Goal: Task Accomplishment & Management: Manage account settings

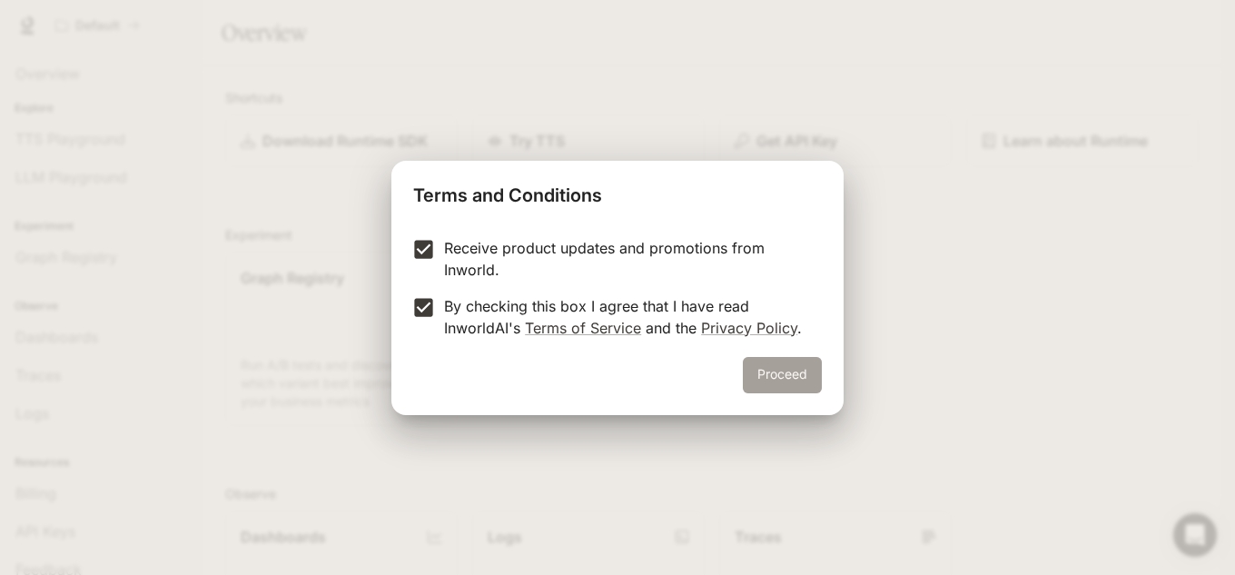
click at [790, 378] on button "Proceed" at bounding box center [782, 375] width 79 height 36
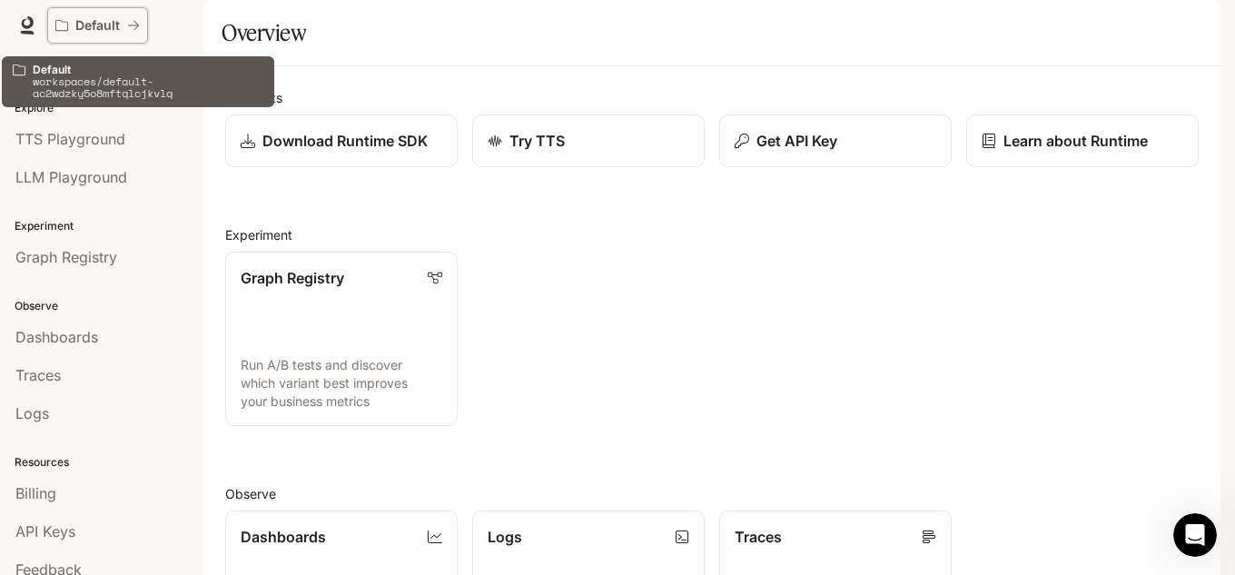
click at [128, 20] on icon "All workspaces" at bounding box center [133, 25] width 13 height 13
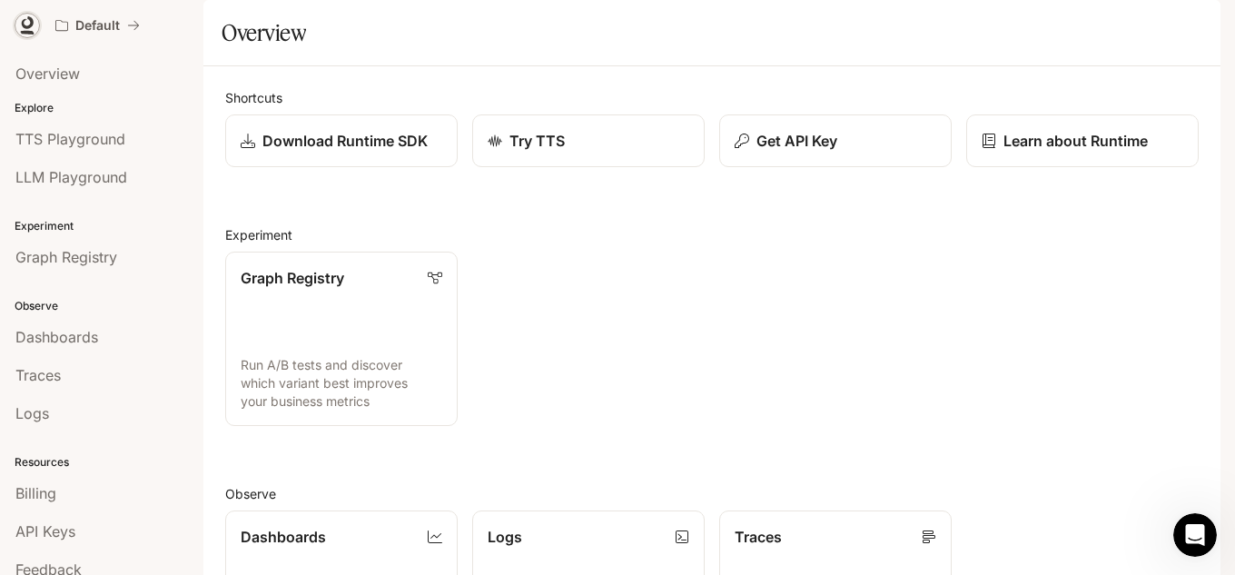
click at [27, 29] on icon at bounding box center [27, 25] width 18 height 18
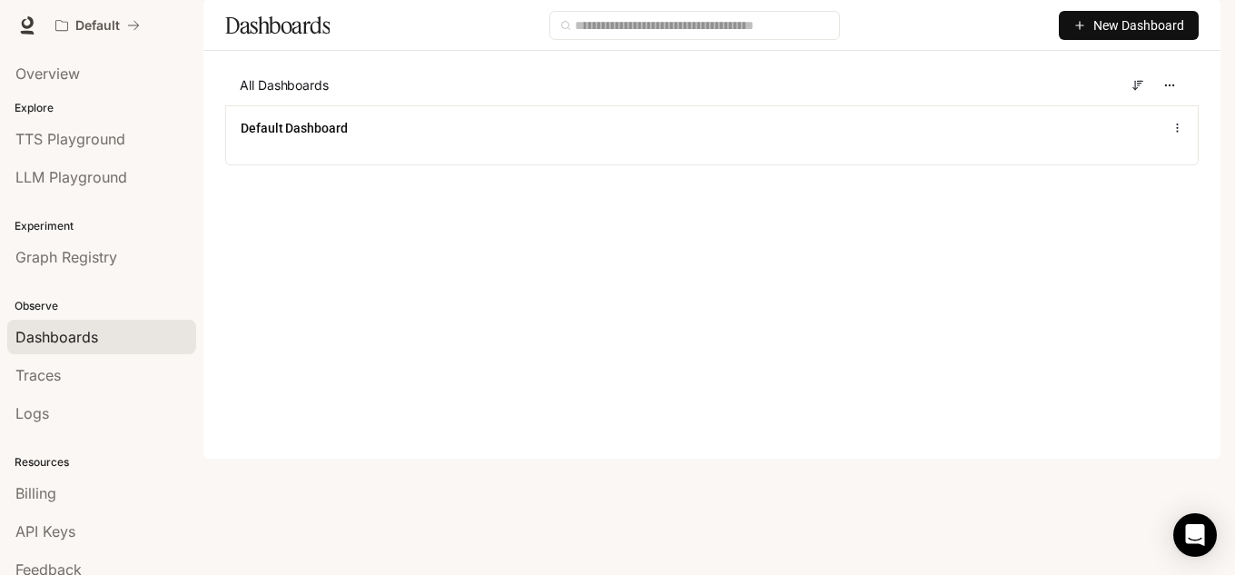
click at [1126, 35] on span "New Dashboard" at bounding box center [1139, 25] width 91 height 20
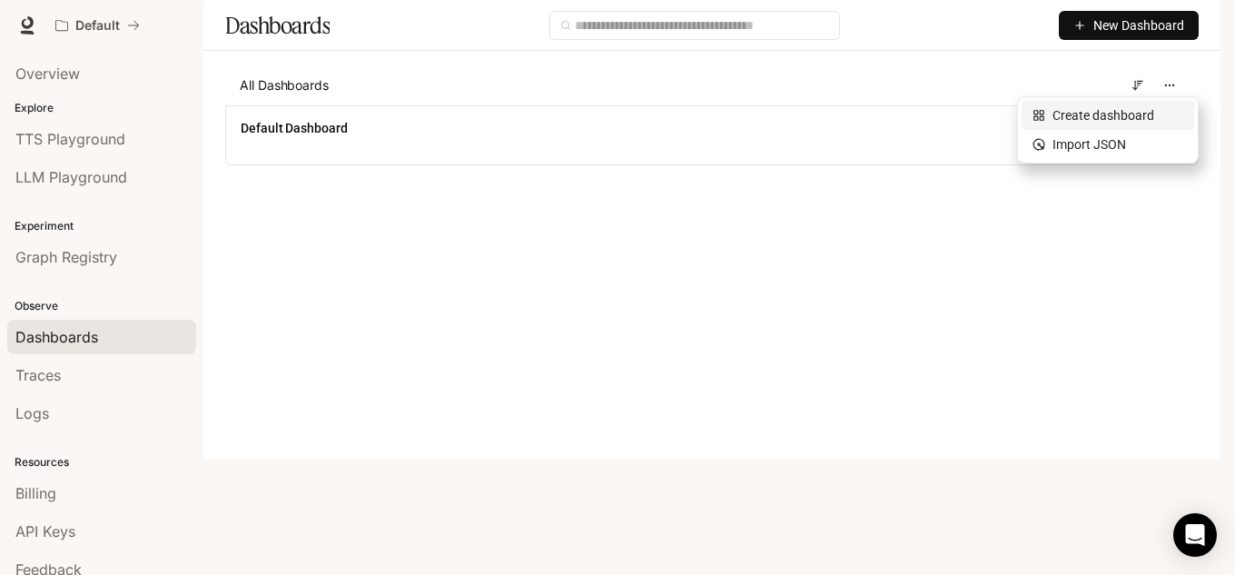
click at [1095, 113] on div "Create dashboard" at bounding box center [1108, 115] width 151 height 20
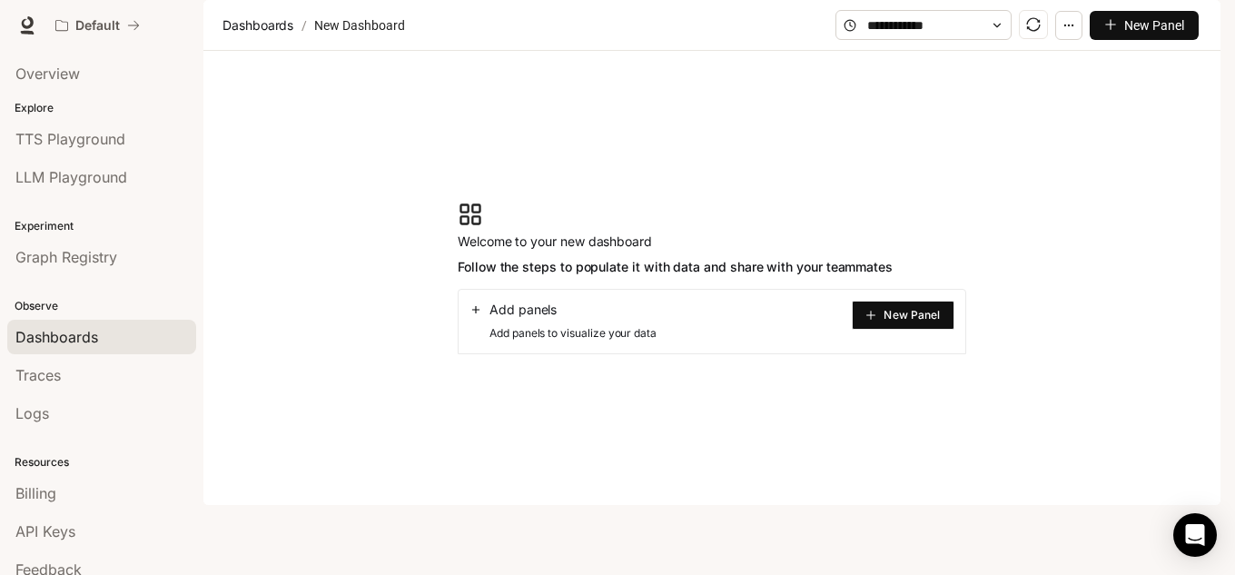
click at [886, 330] on button "New Panel" at bounding box center [903, 315] width 103 height 29
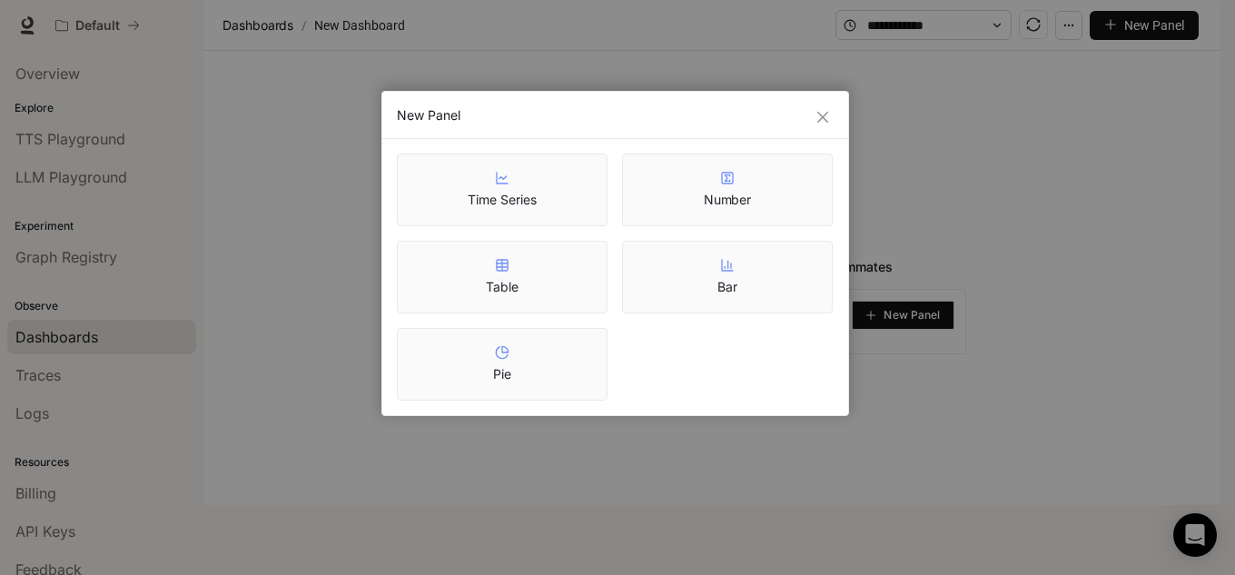
click at [536, 200] on article "Time Series" at bounding box center [502, 200] width 68 height 18
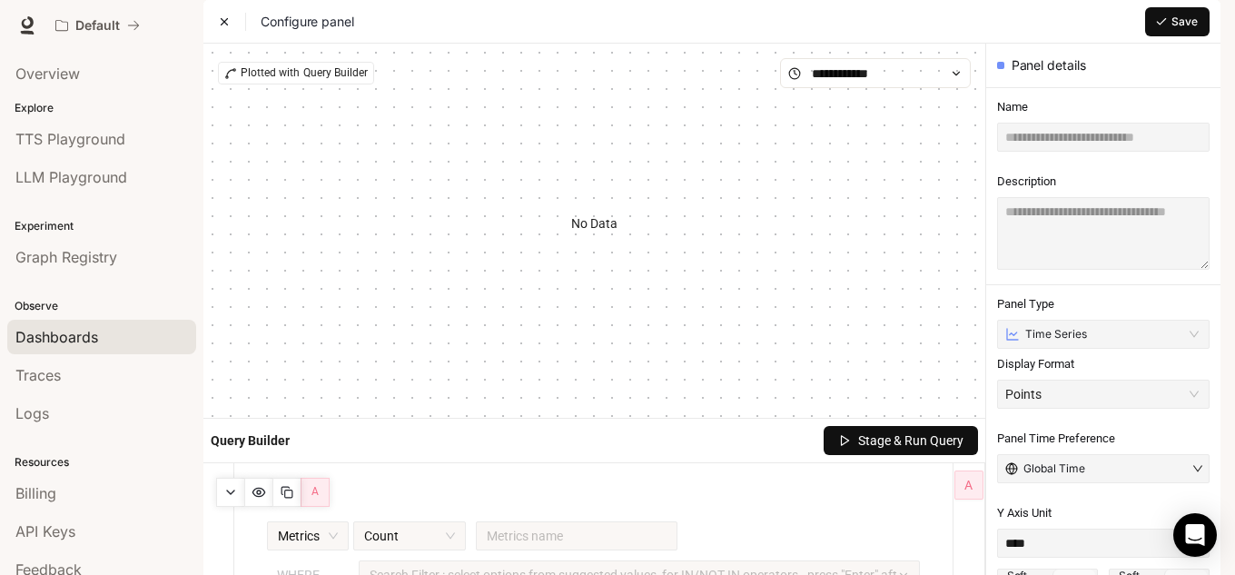
click at [632, 312] on div "No Data" at bounding box center [594, 223] width 753 height 271
click at [234, 31] on div "Configure panel" at bounding box center [286, 22] width 136 height 18
click at [228, 28] on icon at bounding box center [224, 21] width 13 height 13
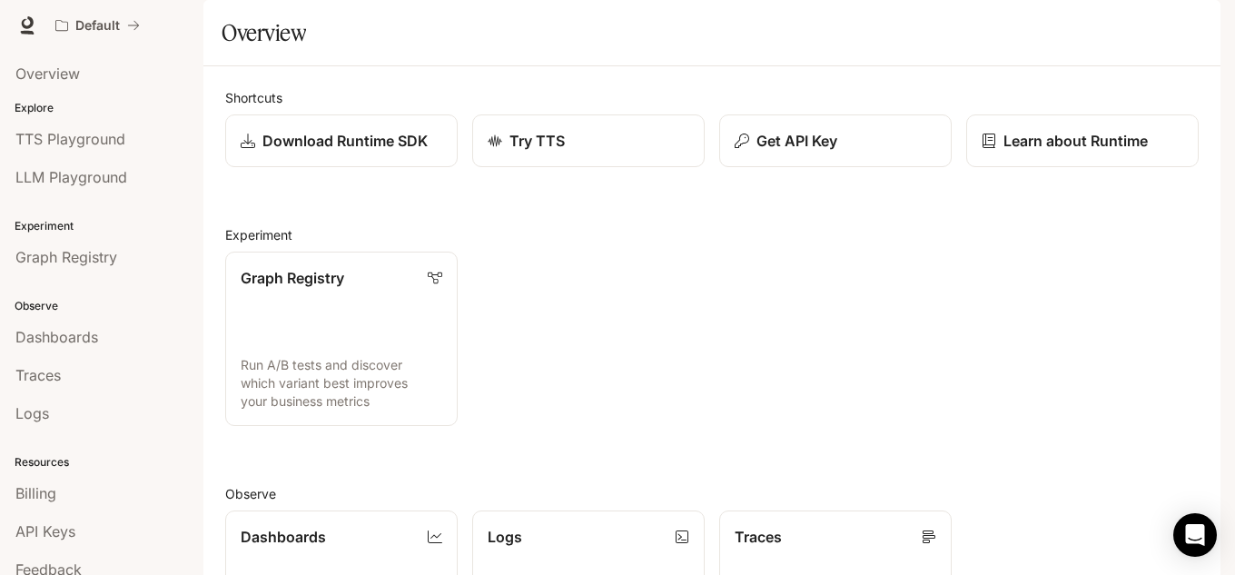
click at [1193, 25] on img "button" at bounding box center [1195, 25] width 25 height 25
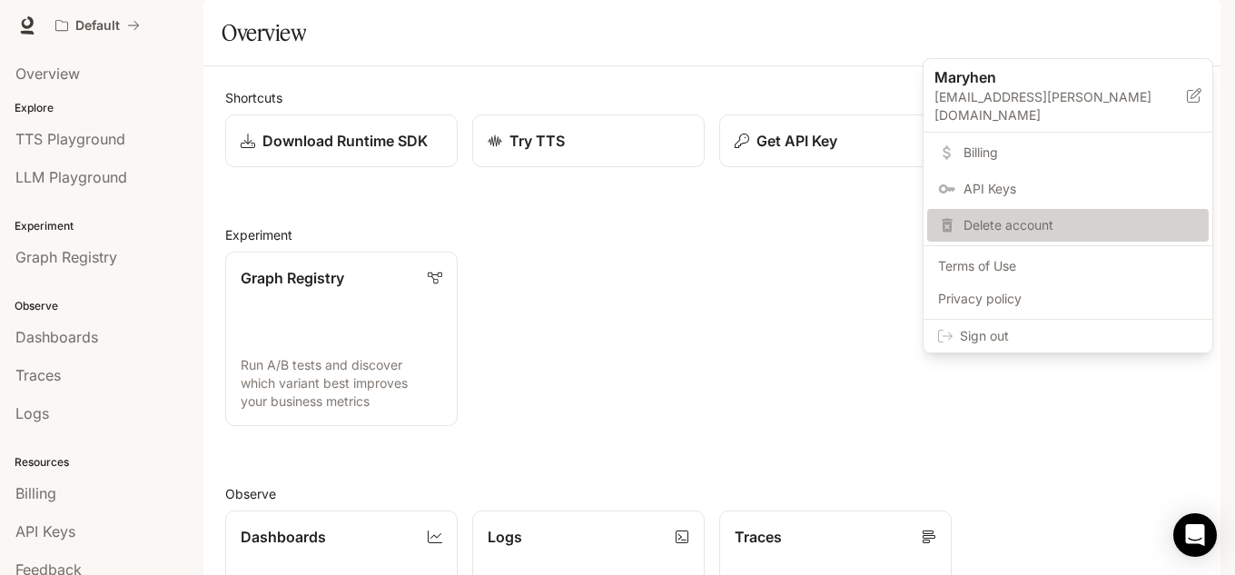
click at [1022, 216] on span "Delete account" at bounding box center [1081, 225] width 234 height 18
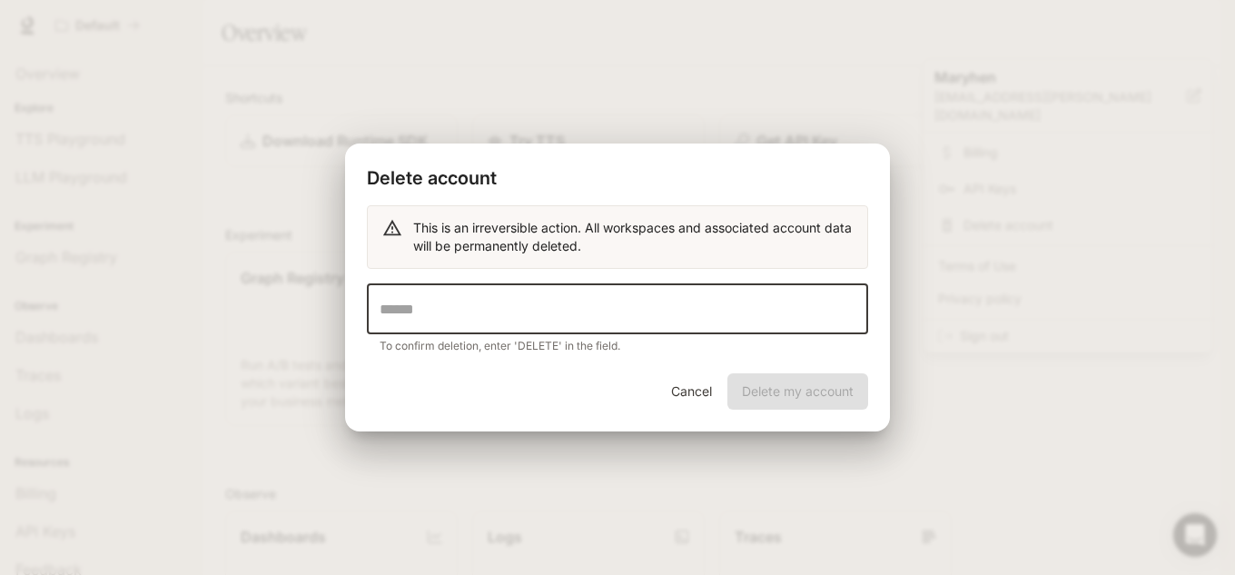
click at [457, 311] on input "text" at bounding box center [617, 308] width 501 height 51
type input "******"
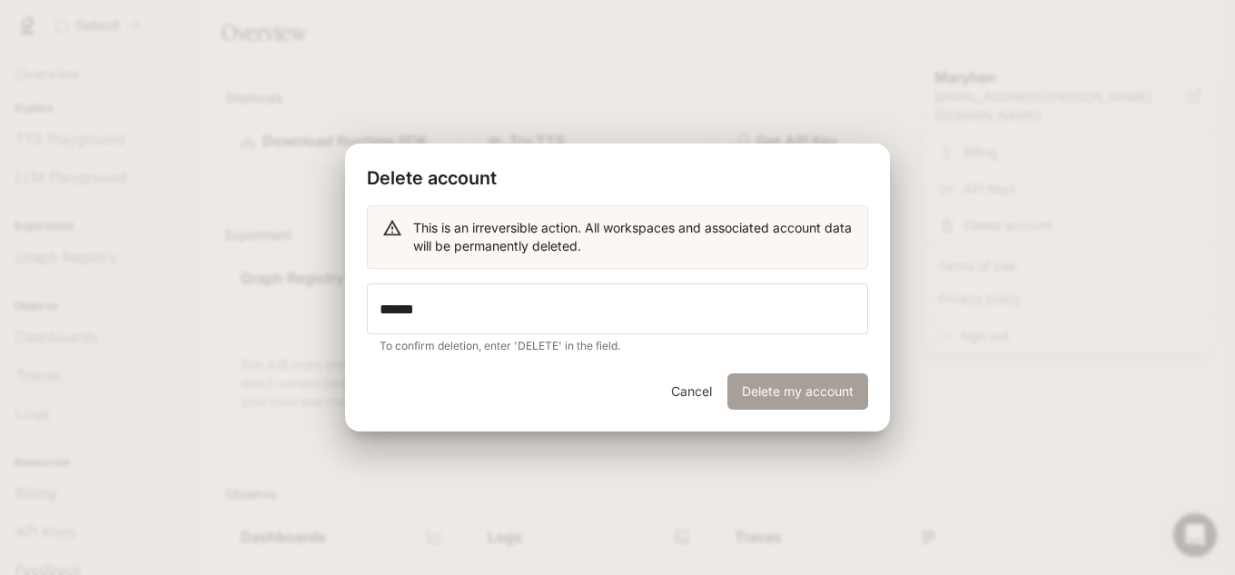
click at [850, 401] on button "Delete my account" at bounding box center [798, 391] width 141 height 36
